Goal: Task Accomplishment & Management: Manage account settings

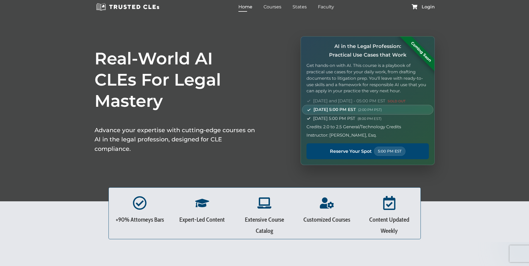
click at [429, 9] on span "Login" at bounding box center [427, 7] width 13 height 4
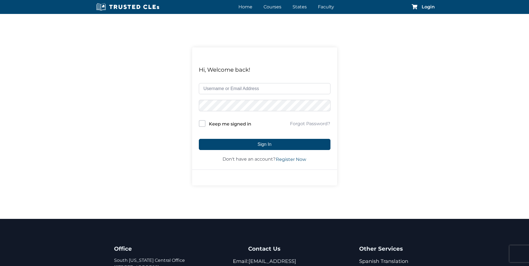
click at [216, 88] on input "text" at bounding box center [265, 88] width 132 height 11
type input "cbh@la4th.org"
click at [199, 139] on button "Sign In" at bounding box center [265, 144] width 132 height 11
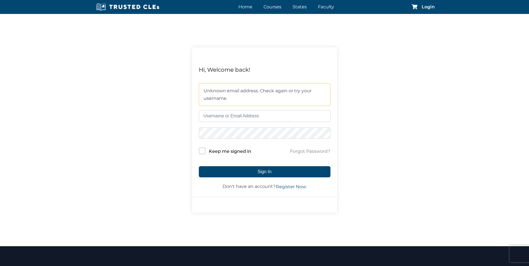
click at [206, 117] on input "text" at bounding box center [265, 115] width 132 height 11
click at [179, 124] on div "Hi, Welcome back! Unknown email address. Check again or try your username. Keep…" at bounding box center [264, 130] width 529 height 232
click at [204, 118] on input "text" at bounding box center [265, 115] width 132 height 11
type input "c"
type input "[EMAIL_ADDRESS][DOMAIN_NAME]"
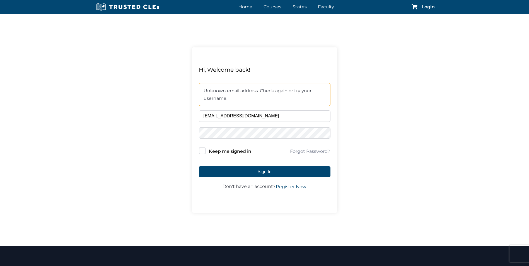
click at [199, 166] on button "Sign In" at bounding box center [265, 171] width 132 height 11
drag, startPoint x: 0, startPoint y: 0, endPoint x: 207, endPoint y: 119, distance: 238.9
click at [207, 119] on input "text" at bounding box center [265, 115] width 132 height 11
type input "colebhalpern@gmail.com"
click at [199, 166] on button "Sign In" at bounding box center [265, 171] width 132 height 11
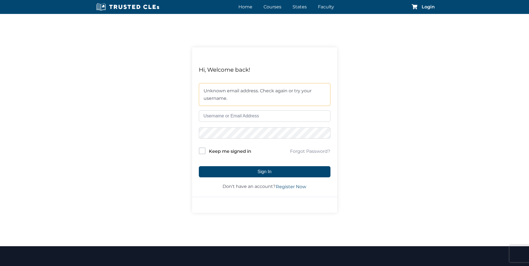
drag, startPoint x: 0, startPoint y: 0, endPoint x: 207, endPoint y: 119, distance: 238.9
click at [207, 119] on input "text" at bounding box center [265, 115] width 132 height 11
click at [155, 174] on div "Hi, Welcome back! Unknown email address. Check again or try your username. Keep…" at bounding box center [264, 130] width 529 height 232
click at [109, 140] on div "Hi, Welcome back! Unknown email address. Check again or try your username. Keep…" at bounding box center [264, 130] width 529 height 232
click at [211, 117] on input "text" at bounding box center [265, 115] width 132 height 11
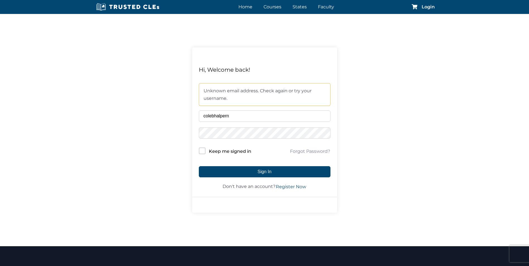
type input "colebhalpern"
click at [199, 166] on button "Sign In" at bounding box center [265, 171] width 132 height 11
click at [309, 150] on link "Forgot Password?" at bounding box center [309, 151] width 41 height 7
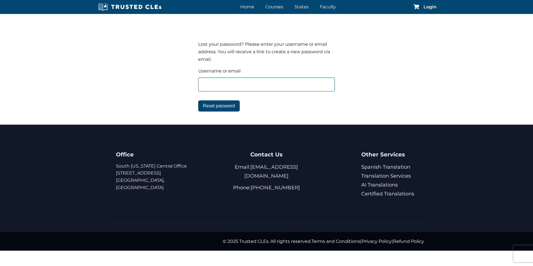
click at [217, 82] on input "text" at bounding box center [266, 84] width 137 height 14
type input "[EMAIL_ADDRESS][DOMAIN_NAME]"
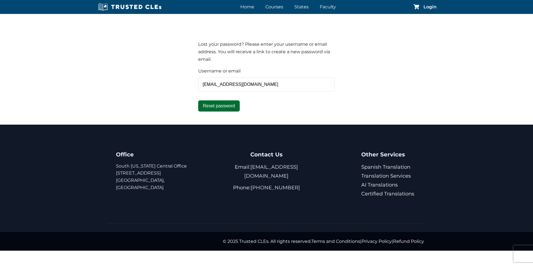
click at [227, 106] on button "Reset password" at bounding box center [219, 105] width 42 height 11
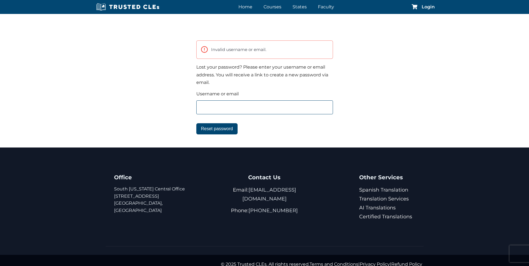
drag, startPoint x: 0, startPoint y: 0, endPoint x: 227, endPoint y: 106, distance: 249.9
click at [227, 106] on input "text" at bounding box center [264, 107] width 137 height 14
type input "colebhalpern@gmail.com"
click at [228, 133] on button "Reset password" at bounding box center [217, 128] width 42 height 11
click at [217, 104] on input "text" at bounding box center [264, 107] width 137 height 14
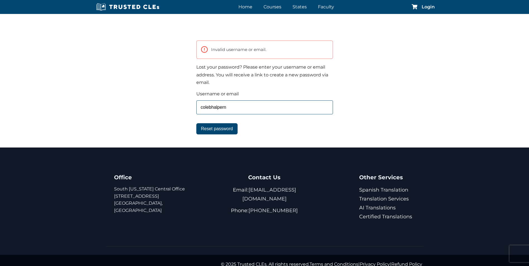
type input "colebhalpern"
click at [196, 123] on button "Reset password" at bounding box center [217, 128] width 42 height 11
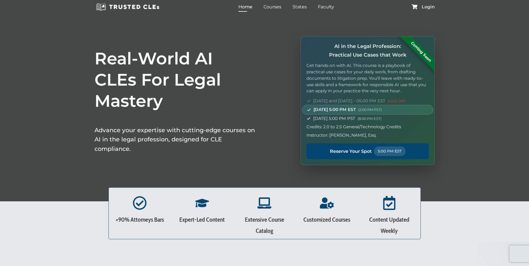
click at [425, 9] on span "Login" at bounding box center [427, 7] width 13 height 4
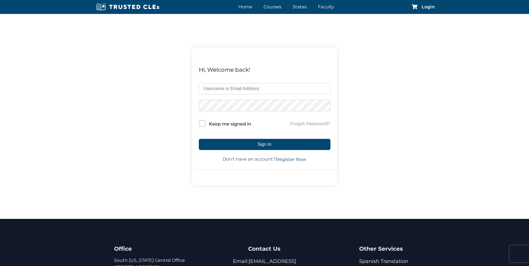
click at [263, 89] on input "text" at bounding box center [265, 88] width 132 height 11
type input "colebhalpern@gmail.com"
click at [418, 5] on span at bounding box center [414, 6] width 7 height 5
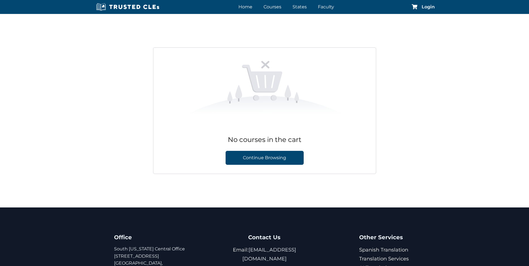
click at [431, 5] on span "Login" at bounding box center [427, 7] width 13 height 4
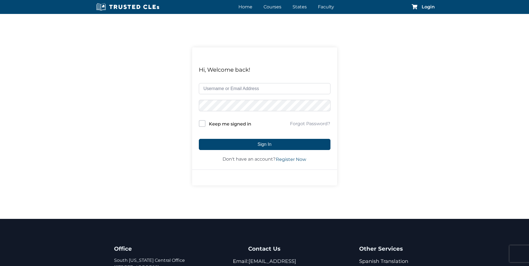
click at [271, 86] on input "text" at bounding box center [265, 88] width 132 height 11
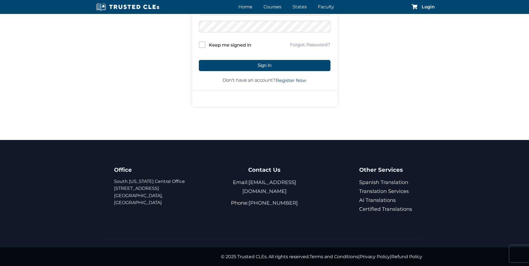
click at [307, 141] on section "Office South Florida Central Office 66 West Flagler, Suite 1203 Miami, FL, 3313…" at bounding box center [264, 193] width 529 height 107
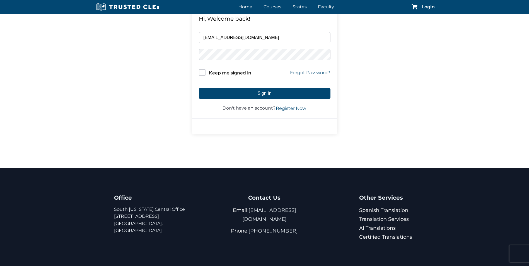
scroll to position [0, 0]
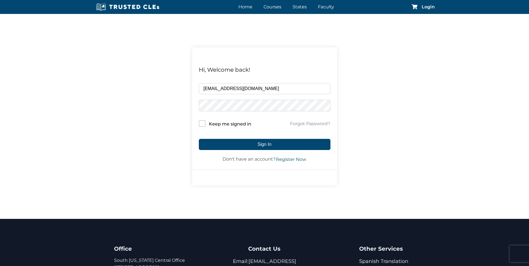
click at [224, 88] on input "[EMAIL_ADDRESS][DOMAIN_NAME]" at bounding box center [265, 88] width 132 height 11
type input "cbh@la4tg.org"
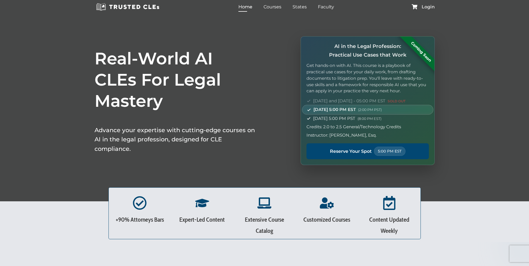
click at [427, 7] on span "Login" at bounding box center [427, 7] width 13 height 4
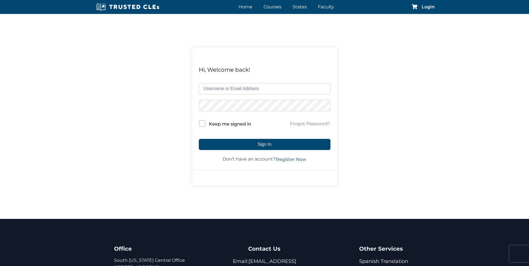
click at [242, 87] on input "text" at bounding box center [265, 88] width 132 height 11
type input "cbh"
click at [199, 139] on button "Sign In" at bounding box center [265, 144] width 132 height 11
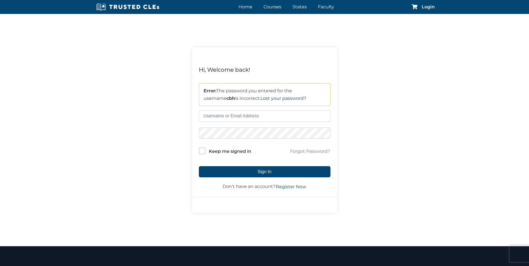
click at [242, 114] on input "text" at bounding box center [265, 115] width 132 height 11
type input "[EMAIL_ADDRESS][DOMAIN_NAME]"
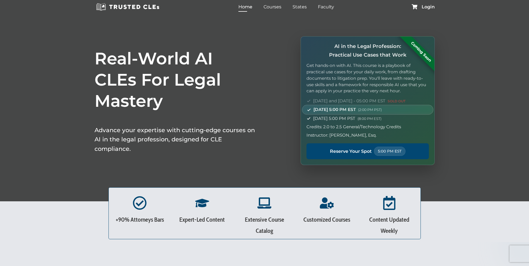
click at [417, 3] on nav "+ Home Courses States Faculty Login" at bounding box center [264, 7] width 357 height 14
click at [422, 7] on span "Login" at bounding box center [427, 7] width 13 height 4
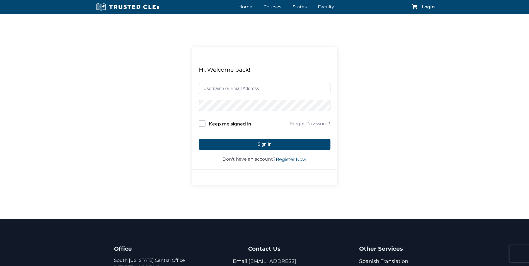
click at [221, 89] on input "text" at bounding box center [265, 88] width 132 height 11
type input "cbh"
click at [199, 139] on button "Sign In" at bounding box center [265, 144] width 132 height 11
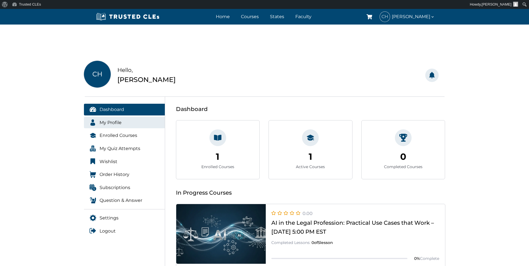
click at [90, 124] on span at bounding box center [92, 122] width 7 height 7
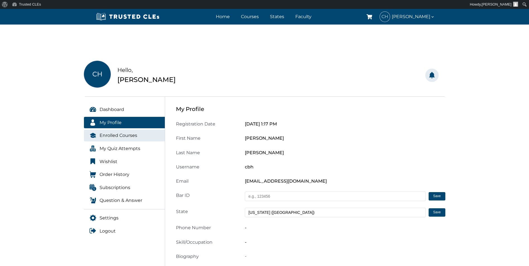
click at [98, 134] on link "Enrolled Courses" at bounding box center [124, 136] width 81 height 12
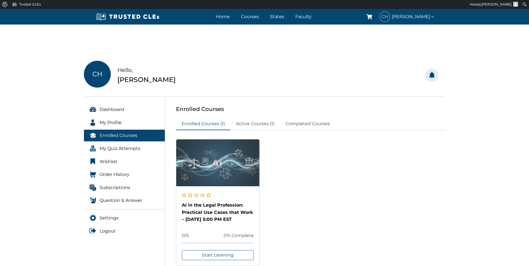
scroll to position [84, 0]
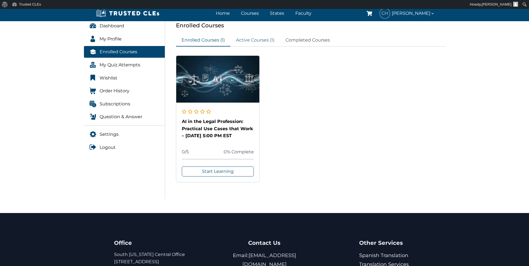
click at [249, 38] on link "Active Courses (1)" at bounding box center [255, 40] width 50 height 12
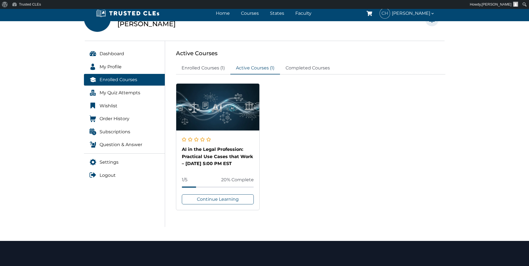
scroll to position [84, 0]
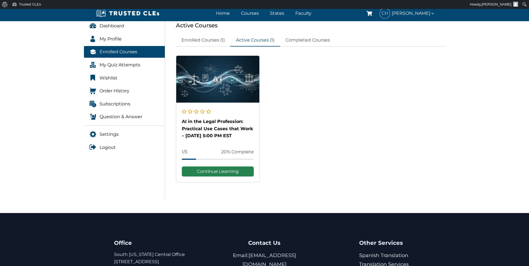
click at [213, 170] on link "Continue Learning" at bounding box center [218, 171] width 72 height 10
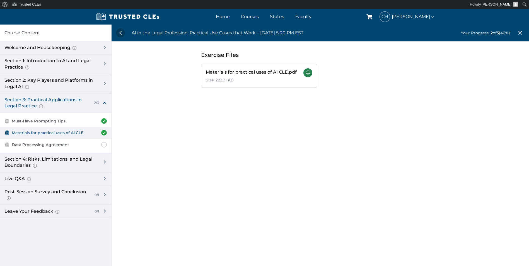
click at [303, 77] on link at bounding box center [307, 72] width 9 height 9
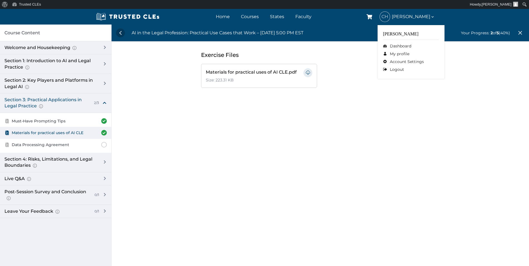
click at [427, 16] on span "[PERSON_NAME]" at bounding box center [412, 17] width 43 height 8
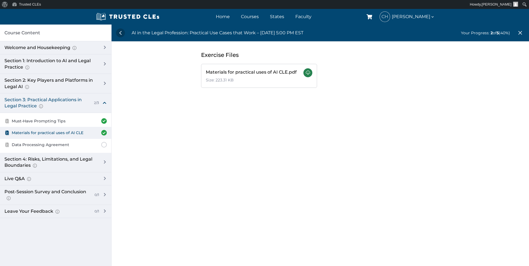
click at [303, 73] on link at bounding box center [307, 72] width 9 height 9
click at [280, 132] on div "AI in the Legal Profession: Practical Use Cases that Work – 10/15 – 5:00 PM EST…" at bounding box center [319, 158] width 417 height 266
click at [303, 77] on link at bounding box center [307, 72] width 9 height 9
click at [40, 147] on span "Data Processing Agreement" at bounding box center [40, 145] width 57 height 6
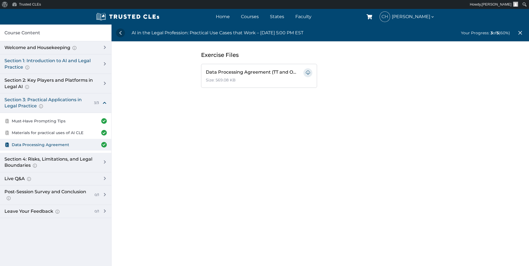
click at [50, 66] on div "Section 1: Introduction to AI and Legal Practice Overview of Artificial Intelli…" at bounding box center [50, 64] width 92 height 13
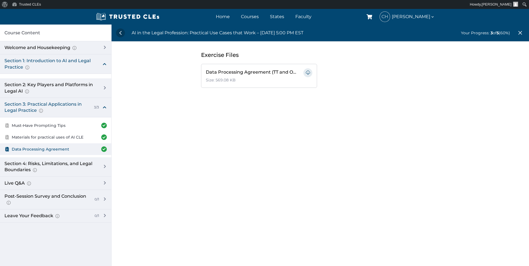
click at [74, 64] on div "Section 1: Introduction to AI and Legal Practice Overview of Artificial Intelli…" at bounding box center [50, 64] width 92 height 13
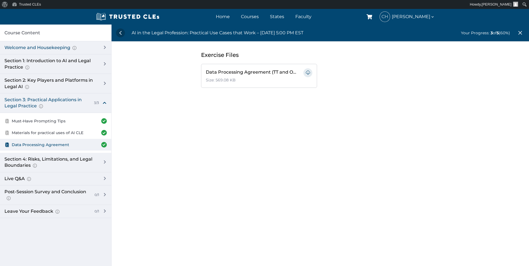
click at [62, 47] on div "Welcome and Housekeeping Introduction of presenters and overview of course stru…" at bounding box center [50, 48] width 92 height 6
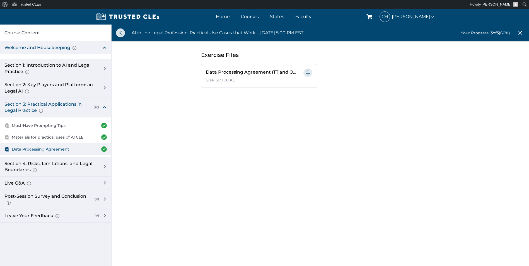
click at [122, 33] on link at bounding box center [120, 32] width 9 height 9
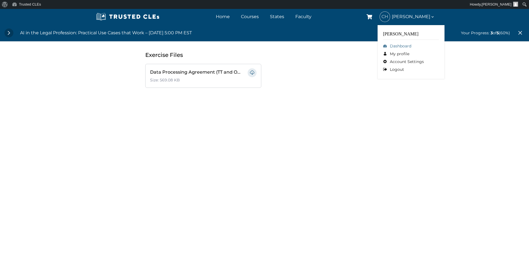
click at [387, 48] on link "Dashboard" at bounding box center [411, 46] width 56 height 8
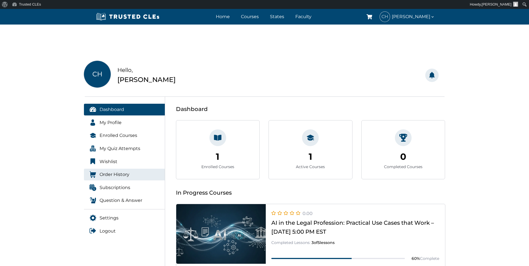
click at [104, 173] on span "Order History" at bounding box center [114, 174] width 30 height 7
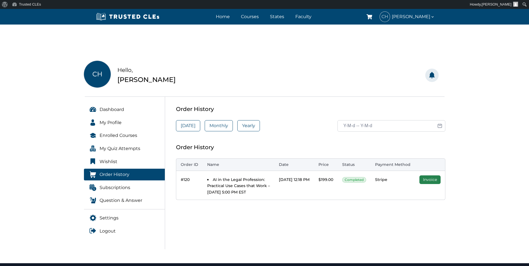
click at [421, 182] on link "Invoice" at bounding box center [429, 179] width 21 height 9
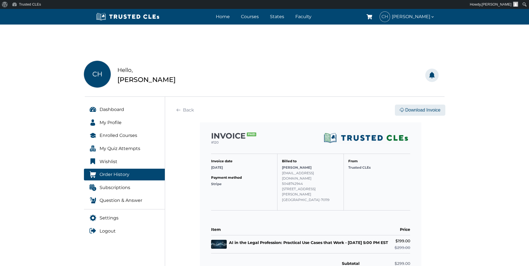
scroll to position [84, 0]
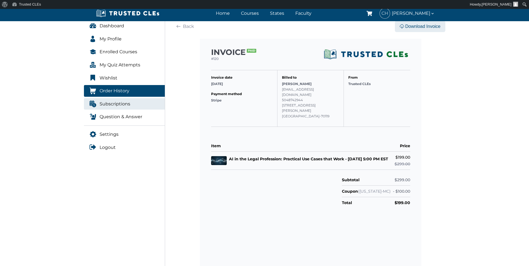
click at [132, 107] on link "Subscriptions" at bounding box center [124, 104] width 81 height 12
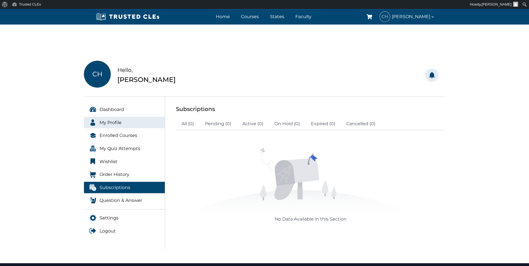
click at [121, 119] on span "My Profile" at bounding box center [110, 122] width 22 height 7
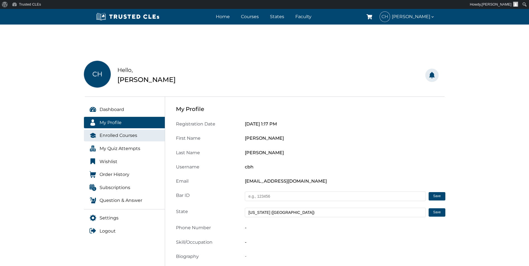
click at [123, 135] on span "Enrolled Courses" at bounding box center [118, 135] width 38 height 7
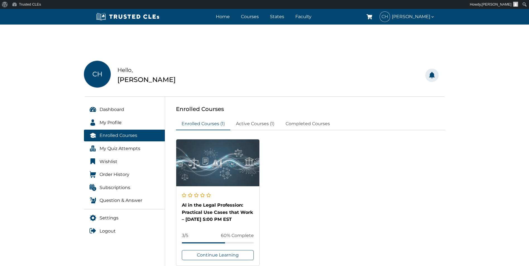
scroll to position [28, 0]
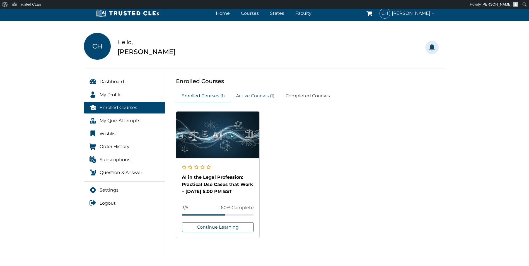
click at [264, 97] on link "Active Courses (1)" at bounding box center [255, 96] width 50 height 12
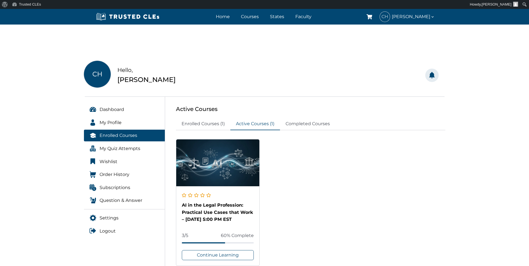
scroll to position [84, 0]
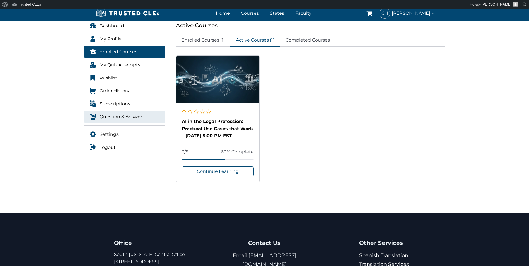
click at [109, 118] on span "Question & Answer" at bounding box center [120, 116] width 43 height 7
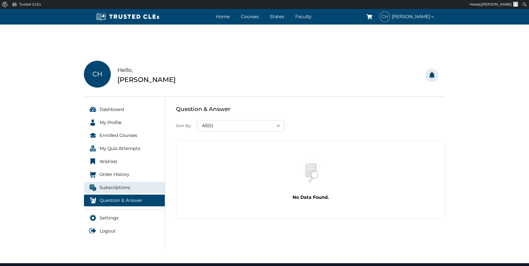
click at [102, 189] on span "Subscriptions" at bounding box center [114, 187] width 31 height 7
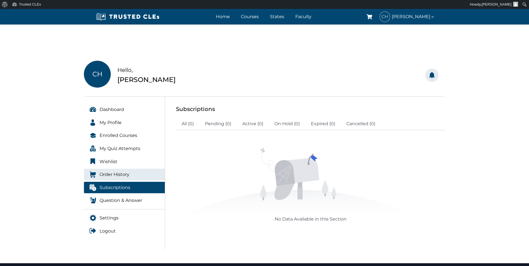
click at [107, 177] on span "Order History" at bounding box center [114, 174] width 30 height 7
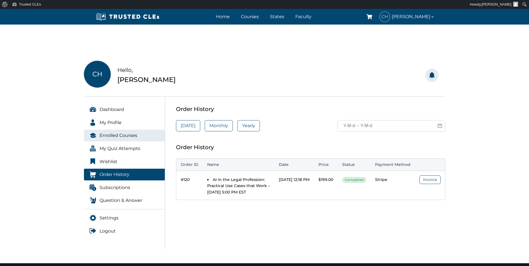
click at [121, 139] on link "Enrolled Courses" at bounding box center [124, 136] width 81 height 12
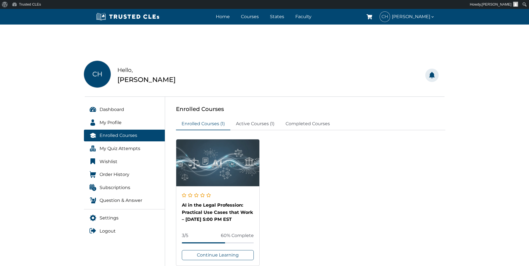
scroll to position [56, 0]
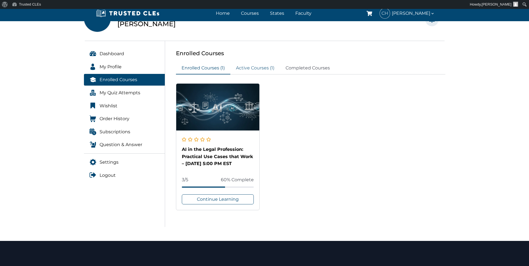
click at [238, 69] on link "Active Courses (1)" at bounding box center [255, 68] width 50 height 12
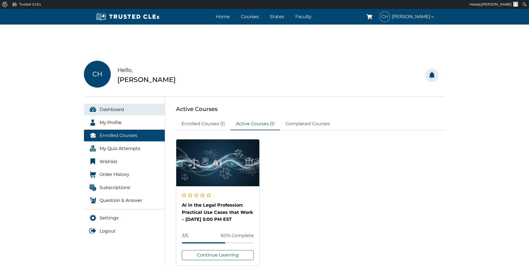
click at [107, 110] on span "Dashboard" at bounding box center [111, 109] width 25 height 7
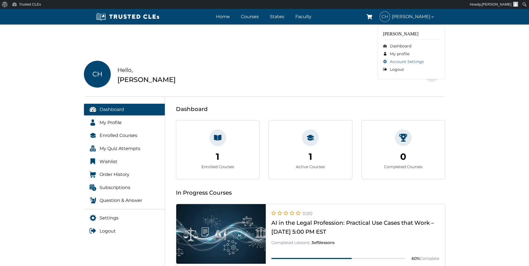
click at [408, 61] on link "Account Settings" at bounding box center [411, 62] width 56 height 8
